Goal: Find specific page/section: Find specific page/section

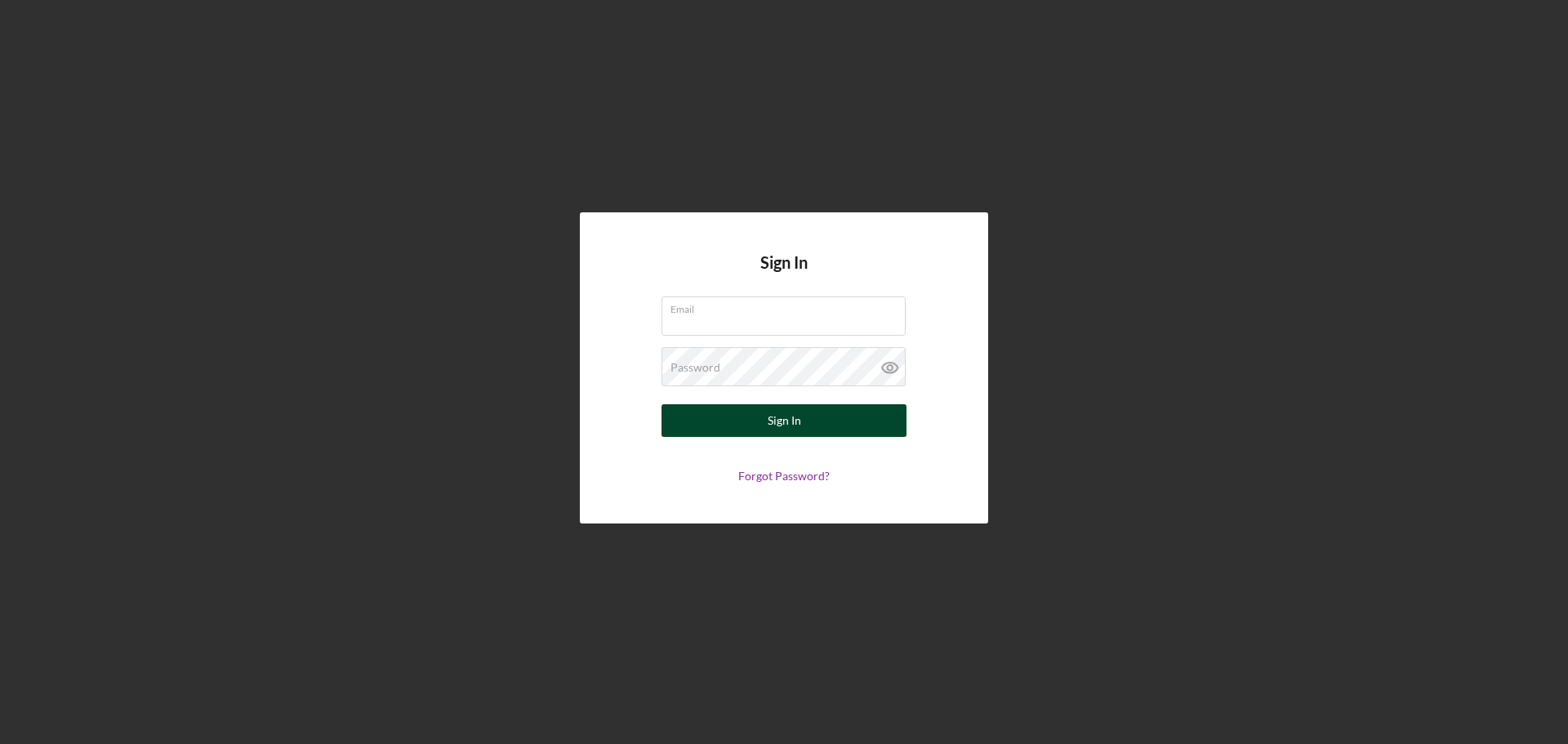
type input "[EMAIL_ADDRESS][DOMAIN_NAME]"
click at [805, 412] on button "Sign In" at bounding box center [784, 420] width 245 height 32
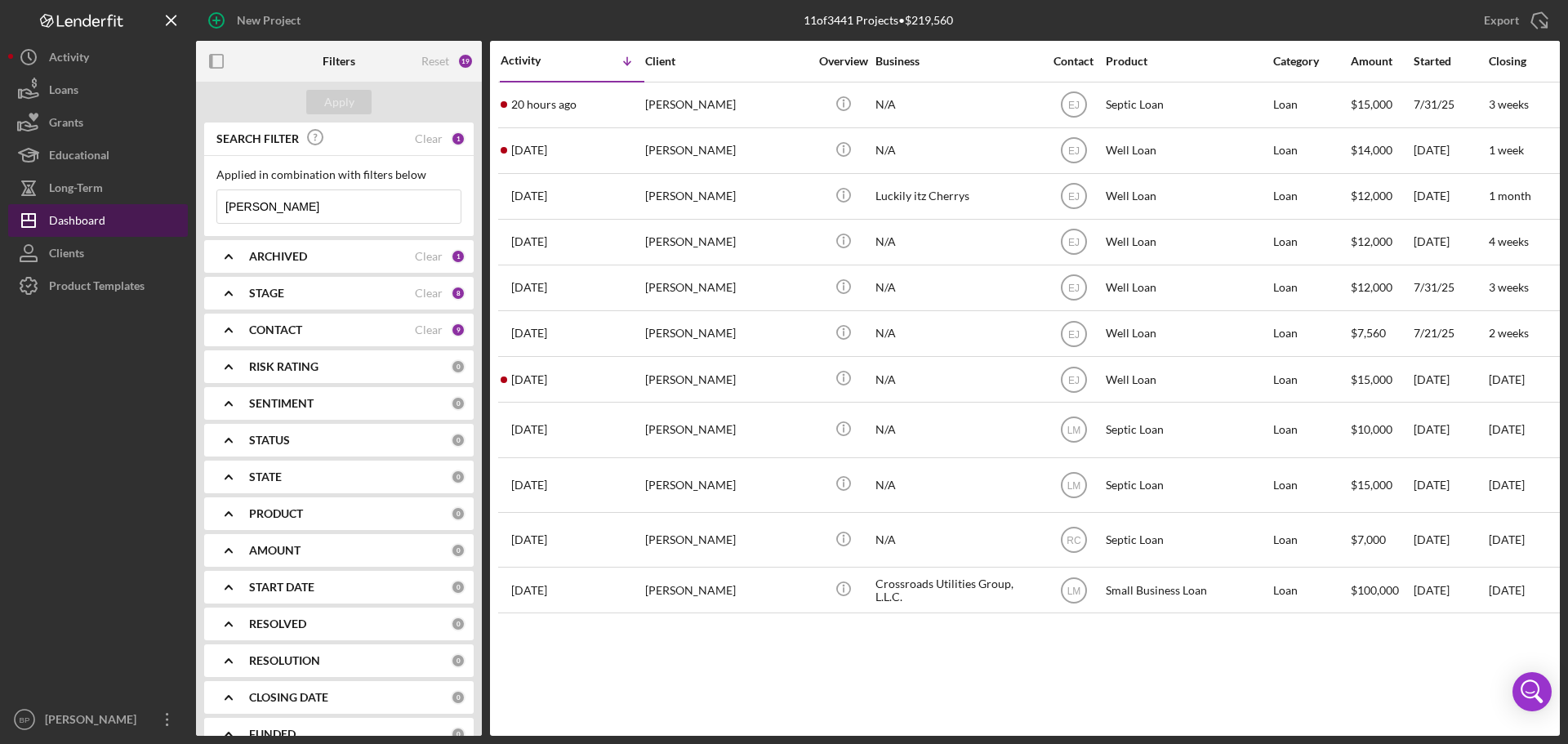
drag, startPoint x: 316, startPoint y: 206, endPoint x: 183, endPoint y: 211, distance: 133.1
click at [183, 211] on div "New Project 11 of 3441 Projects • $219,560 [PERSON_NAME] Export Icon/Export Fil…" at bounding box center [784, 368] width 1551 height 736
type input "[PERSON_NAME]"
